Goal: Task Accomplishment & Management: Manage account settings

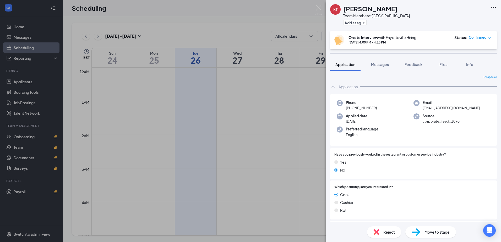
scroll to position [467, 0]
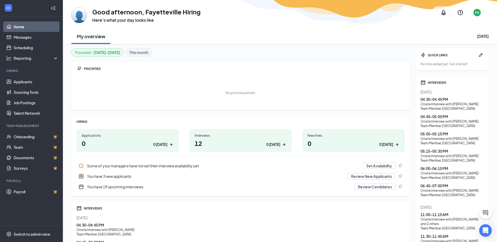
click at [452, 105] on div "Onsite Interview with [PERSON_NAME]" at bounding box center [451, 104] width 63 height 4
click at [435, 98] on div "04:30 - 04:45 PM" at bounding box center [451, 99] width 63 height 5
click at [426, 110] on div "Team Member , [GEOGRAPHIC_DATA]" at bounding box center [451, 108] width 63 height 4
click at [44, 52] on link "Scheduling" at bounding box center [36, 47] width 45 height 10
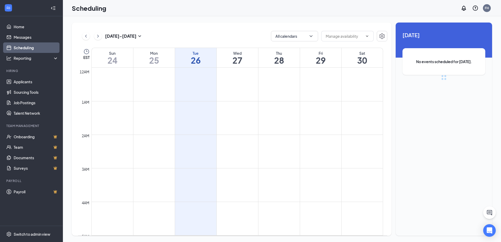
scroll to position [257, 0]
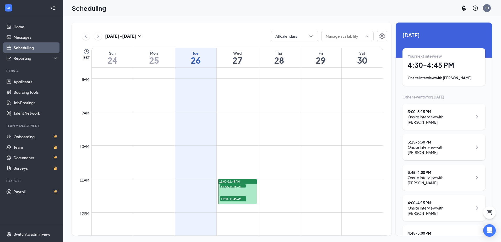
click at [441, 74] on div "Your next interview 4:30 - 4:45 PM Onsite Interview with [PERSON_NAME]" at bounding box center [443, 66] width 72 height 27
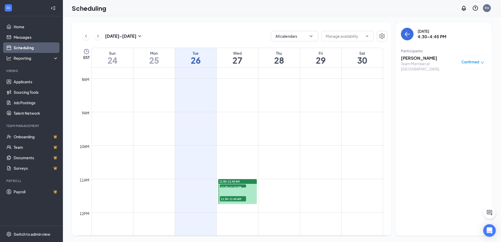
click at [418, 59] on h3 "[PERSON_NAME]" at bounding box center [428, 58] width 55 height 6
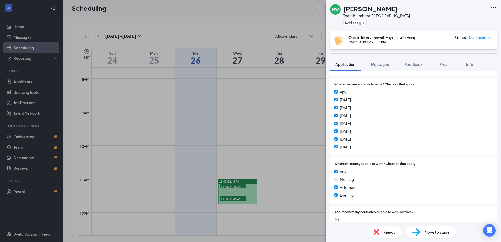
scroll to position [118, 0]
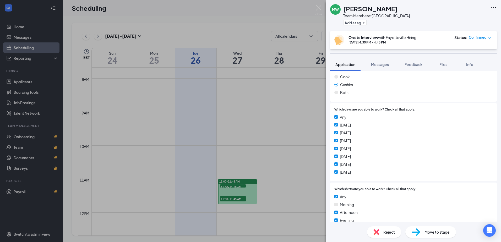
click at [255, 134] on div "MW [PERSON_NAME] Team Member at [GEOGRAPHIC_DATA] Add a tag Onsite Interview wi…" at bounding box center [250, 121] width 501 height 242
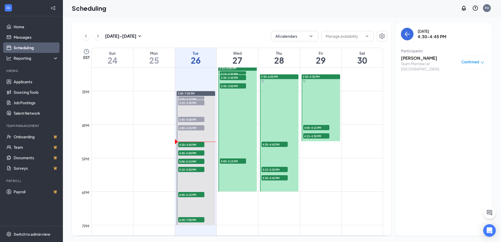
scroll to position [493, 0]
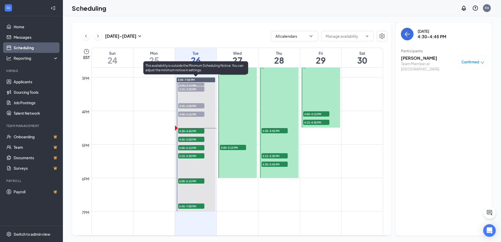
click at [197, 139] on span "4:45-5:00 PM" at bounding box center [191, 139] width 26 height 5
click at [193, 131] on span "4:30-4:45 PM" at bounding box center [191, 130] width 26 height 5
click at [197, 111] on div "4:00-4:15 PM 1" at bounding box center [190, 114] width 27 height 6
click at [196, 114] on span "4:00-4:15 PM" at bounding box center [191, 114] width 26 height 5
click at [193, 155] on span "5:15-5:30 PM" at bounding box center [191, 155] width 26 height 5
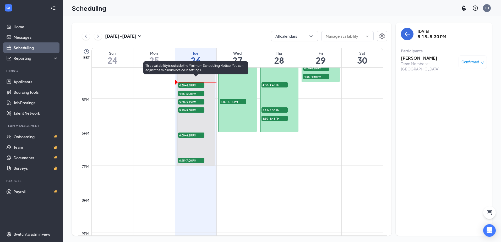
scroll to position [519, 0]
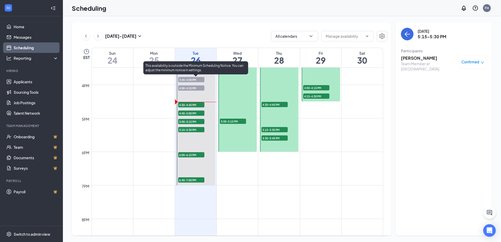
click at [194, 115] on span "4:45-5:00 PM" at bounding box center [191, 112] width 26 height 5
click at [197, 105] on span "4:30-4:45 PM" at bounding box center [191, 104] width 26 height 5
click at [192, 110] on span "4:45-5:00 PM" at bounding box center [191, 112] width 26 height 5
click at [193, 112] on span "4:45-5:00 PM" at bounding box center [191, 112] width 26 height 5
click at [191, 120] on span "5:00-5:15 PM" at bounding box center [191, 121] width 26 height 5
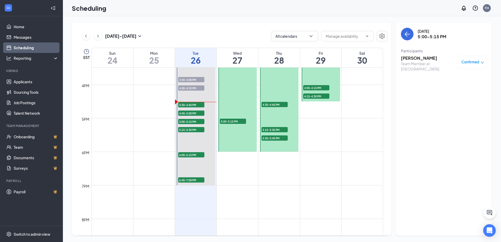
click at [462, 60] on span "Confirmed" at bounding box center [470, 61] width 18 height 5
click at [415, 60] on h3 "[PERSON_NAME]" at bounding box center [428, 58] width 55 height 6
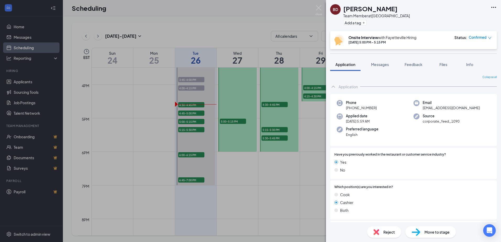
drag, startPoint x: 293, startPoint y: 198, endPoint x: 187, endPoint y: 93, distance: 149.9
click at [293, 198] on div "BD [PERSON_NAME] Team Member at [GEOGRAPHIC_DATA] Add a tag Onsite Interview wi…" at bounding box center [250, 121] width 501 height 242
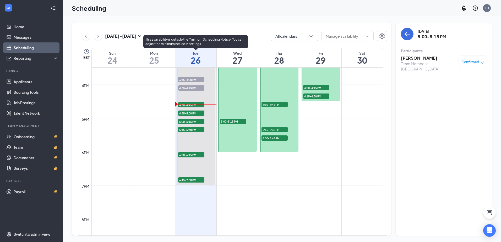
click at [190, 89] on span "4:00-4:15 PM" at bounding box center [191, 87] width 26 height 5
click at [194, 78] on span "3:45-4:00 PM" at bounding box center [191, 79] width 26 height 5
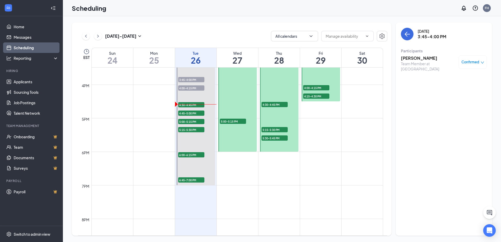
click at [417, 56] on h3 "[PERSON_NAME]" at bounding box center [428, 58] width 55 height 6
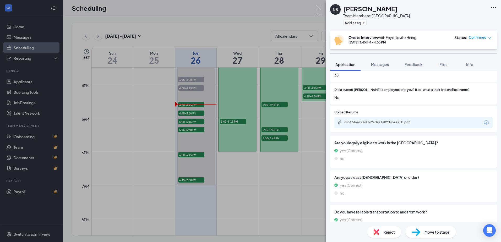
scroll to position [288, 0]
click at [397, 122] on div "75b4346e2926f762ada21a02d4baa75b.pdf" at bounding box center [379, 122] width 73 height 4
click at [187, 114] on div "NB Nicere [PERSON_NAME] Team Member at [GEOGRAPHIC_DATA] Add a tag Onsite Inter…" at bounding box center [250, 121] width 501 height 242
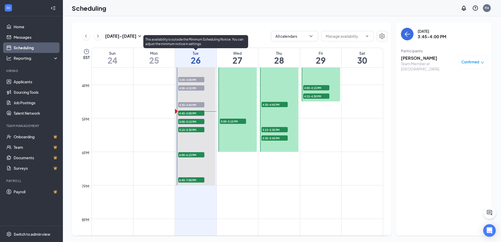
click at [187, 114] on span "4:45-5:00 PM" at bounding box center [191, 112] width 26 height 5
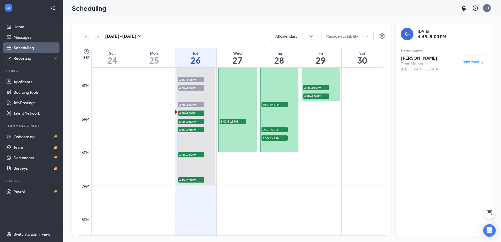
click at [423, 60] on h3 "[PERSON_NAME]" at bounding box center [428, 58] width 55 height 6
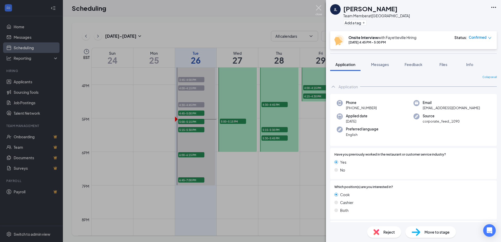
click at [318, 10] on img at bounding box center [318, 10] width 7 height 10
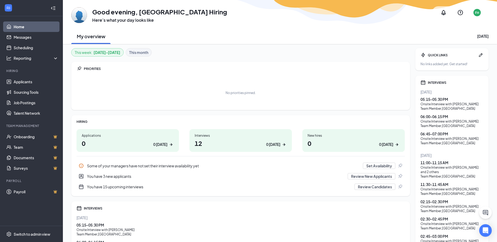
click at [443, 99] on div "05:15 - 05:30 PM" at bounding box center [451, 99] width 63 height 5
click at [32, 49] on link "Scheduling" at bounding box center [36, 47] width 45 height 10
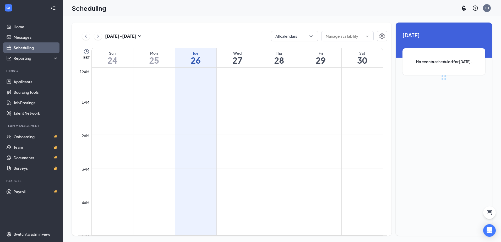
scroll to position [257, 0]
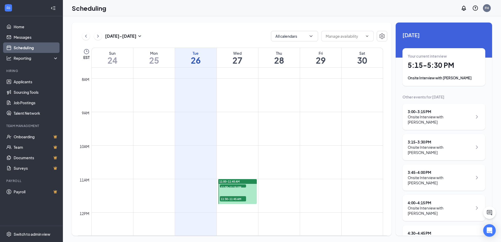
click at [431, 69] on h1 "5:15 - 5:30 PM" at bounding box center [443, 65] width 72 height 9
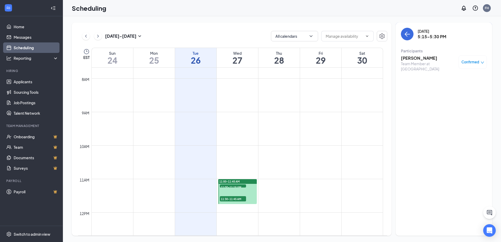
click at [408, 58] on h3 "[PERSON_NAME]" at bounding box center [428, 58] width 55 height 6
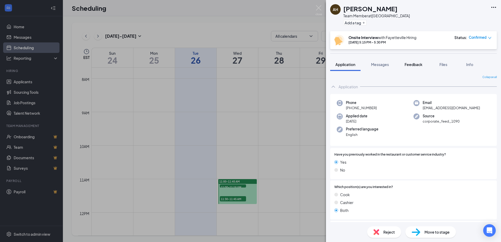
click at [418, 63] on span "Feedback" at bounding box center [413, 64] width 18 height 5
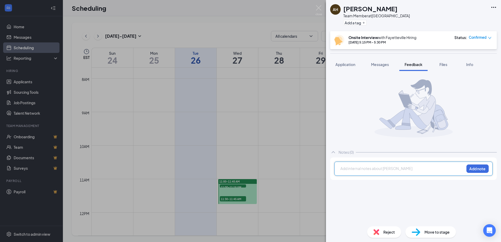
click at [367, 172] on div at bounding box center [401, 169] width 123 height 7
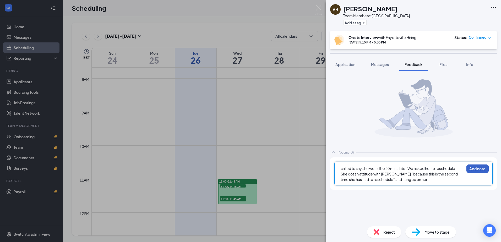
click at [471, 167] on button "Add note" at bounding box center [477, 168] width 22 height 8
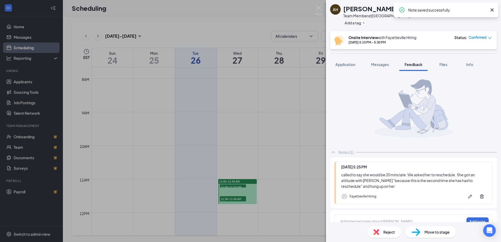
click at [386, 233] on span "Reject" at bounding box center [389, 232] width 12 height 6
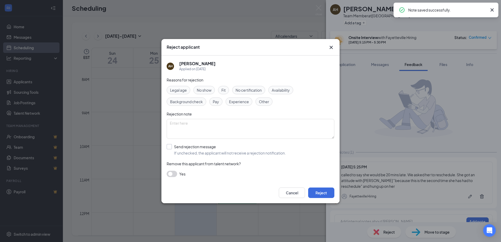
click at [170, 146] on input "Send rejection message If unchecked, the applicant will not receive a rejection…" at bounding box center [225, 150] width 119 height 12
checkbox input "true"
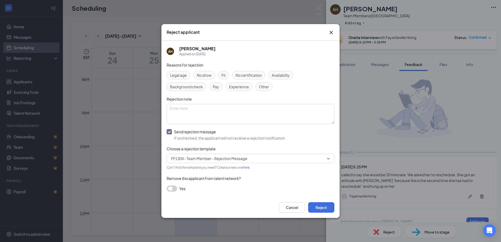
click at [175, 187] on button "button" at bounding box center [171, 188] width 10 height 6
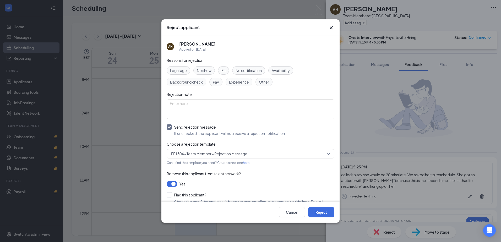
click at [265, 84] on span "Other" at bounding box center [264, 82] width 10 height 6
click at [323, 212] on button "Reject" at bounding box center [321, 212] width 26 height 10
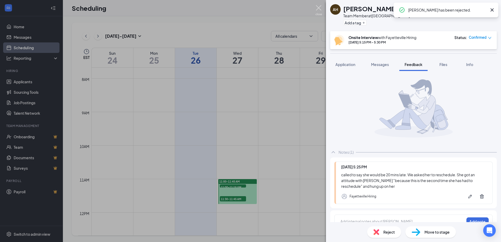
click at [318, 6] on img at bounding box center [318, 10] width 7 height 10
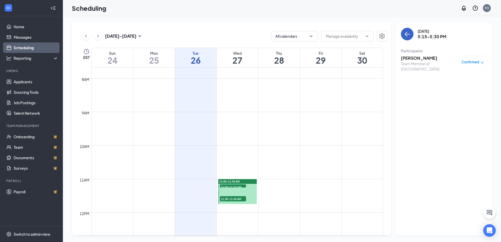
click at [410, 31] on button "back-button" at bounding box center [407, 34] width 13 height 13
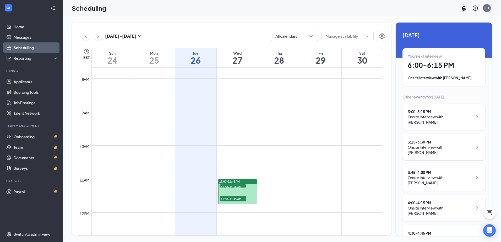
click at [437, 65] on h1 "6:00 - 6:15 PM" at bounding box center [443, 65] width 72 height 9
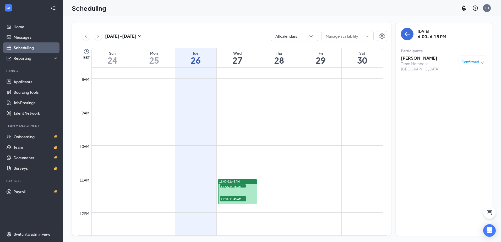
click at [411, 59] on h3 "kyla Canter" at bounding box center [428, 58] width 55 height 6
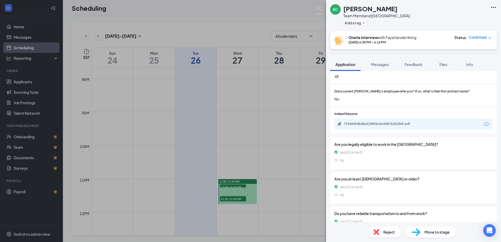
scroll to position [288, 0]
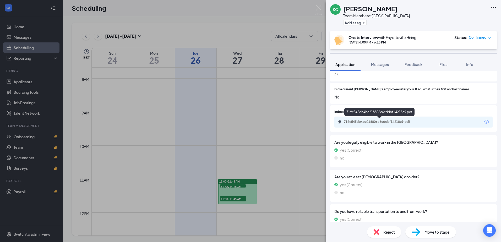
click at [382, 123] on div "719e545db4be218806c6cddbf14218e9.pdf" at bounding box center [379, 122] width 73 height 4
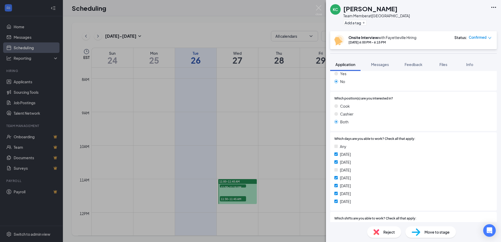
scroll to position [16, 0]
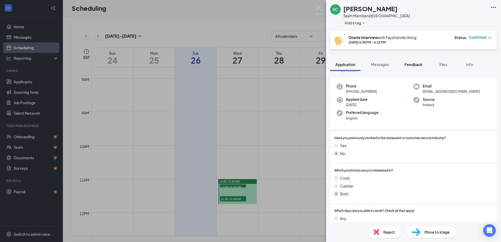
click at [414, 66] on span "Feedback" at bounding box center [413, 64] width 18 height 5
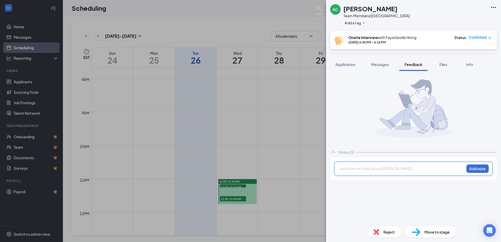
click at [358, 169] on div at bounding box center [401, 168] width 123 height 5
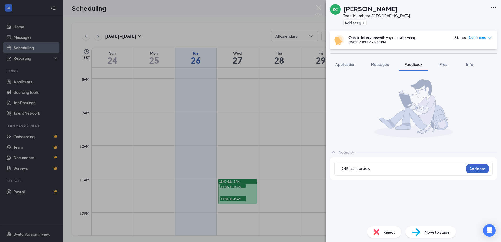
click at [472, 168] on button "Add note" at bounding box center [477, 168] width 22 height 8
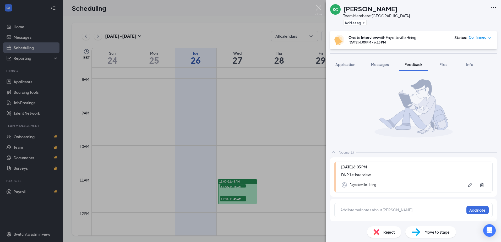
click at [320, 9] on img at bounding box center [318, 10] width 7 height 10
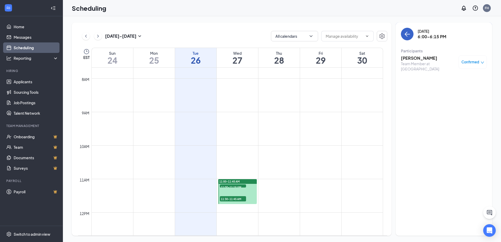
click at [402, 33] on button "back-button" at bounding box center [407, 34] width 13 height 13
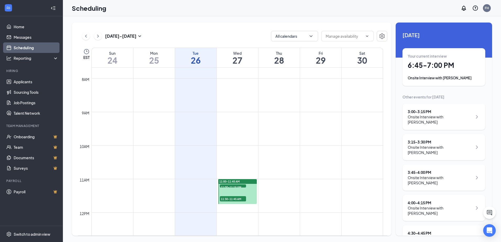
click at [432, 68] on h1 "6:45 - 7:00 PM" at bounding box center [443, 65] width 72 height 9
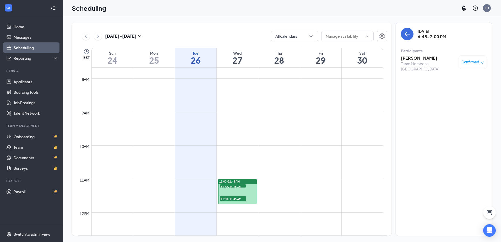
click at [414, 57] on h3 "Emma Lynch" at bounding box center [428, 58] width 55 height 6
